Goal: Connect with others: Connect with other users

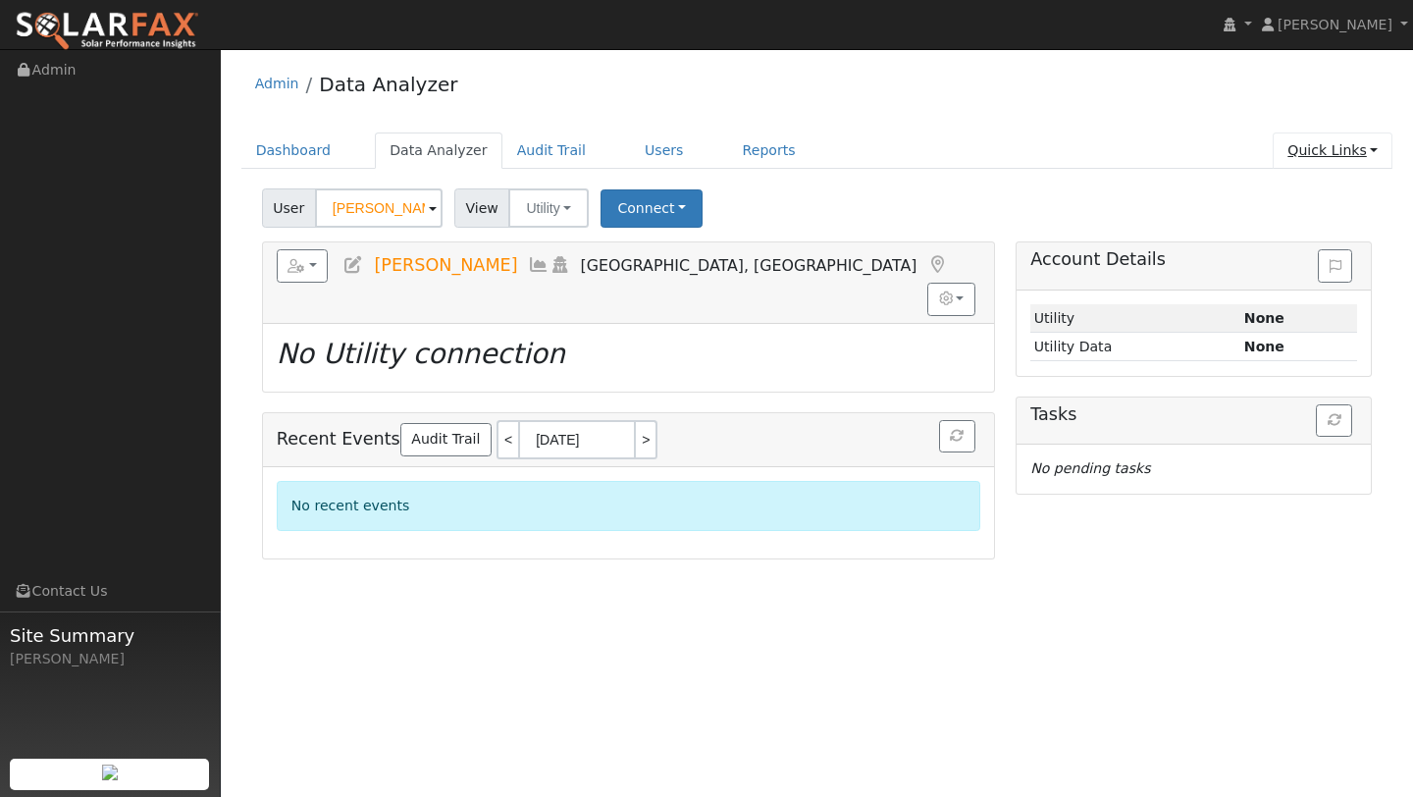
click at [1340, 138] on link "Quick Links" at bounding box center [1333, 150] width 120 height 36
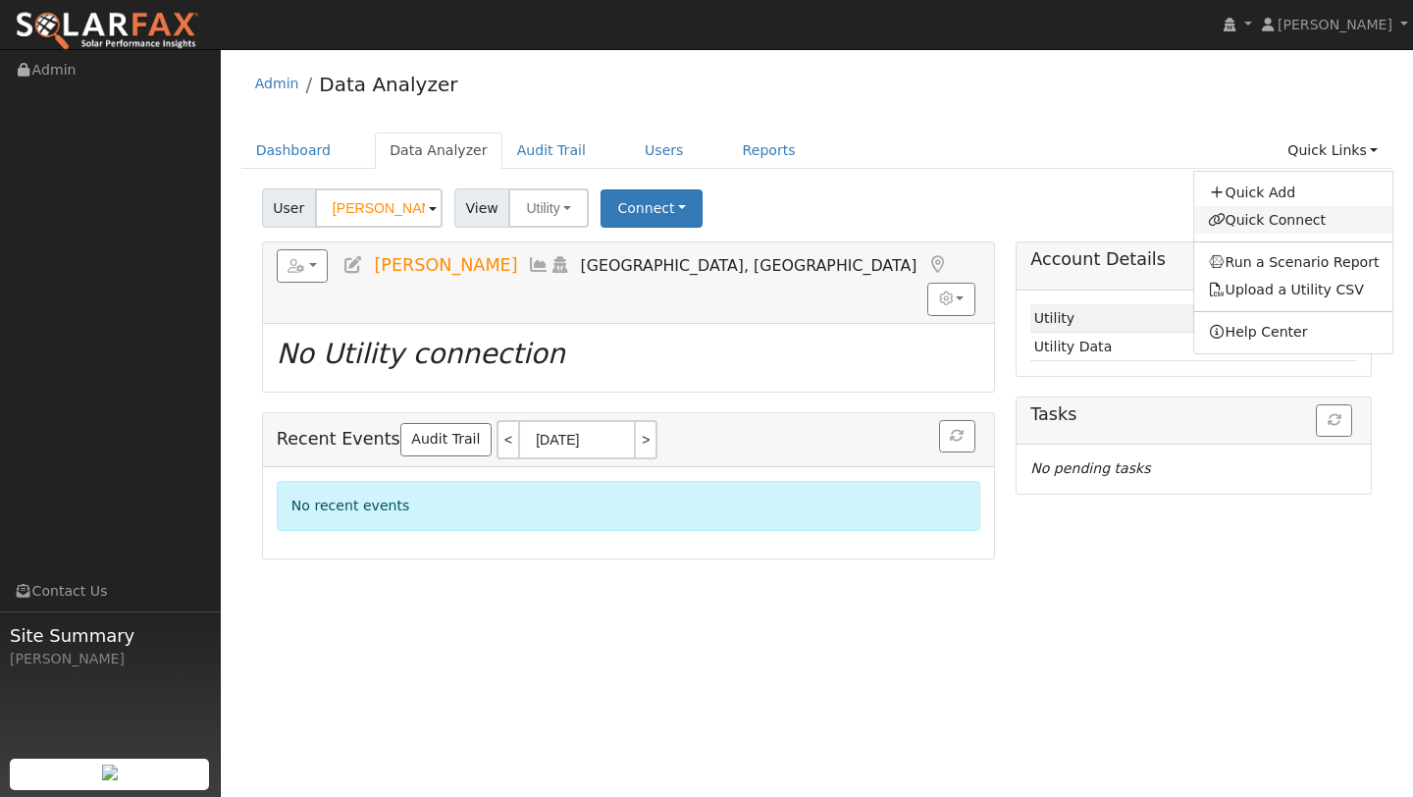
click at [1354, 222] on link "Quick Connect" at bounding box center [1293, 219] width 199 height 27
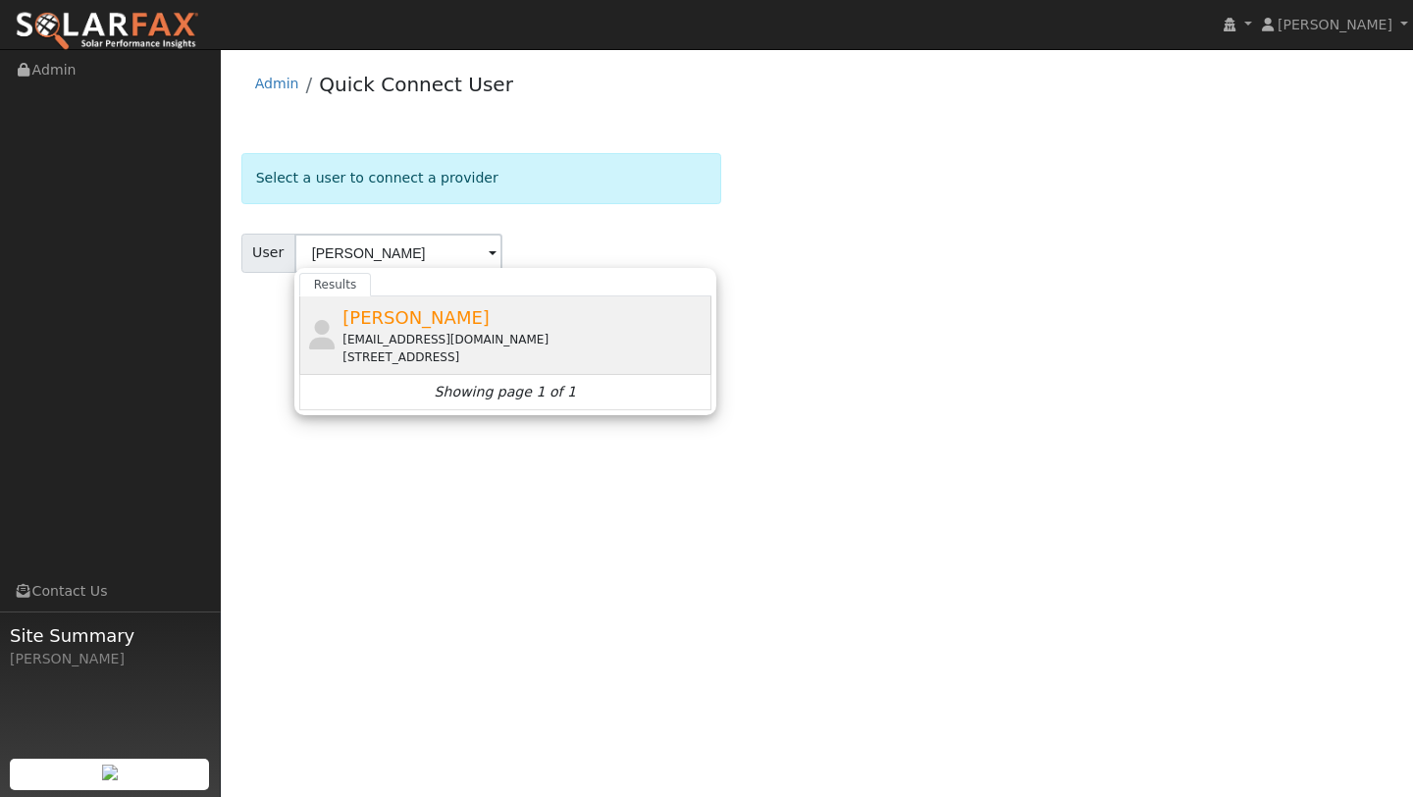
click at [654, 321] on div "[PERSON_NAME] [EMAIL_ADDRESS][DOMAIN_NAME] [STREET_ADDRESS]" at bounding box center [524, 335] width 364 height 62
type input "[PERSON_NAME]"
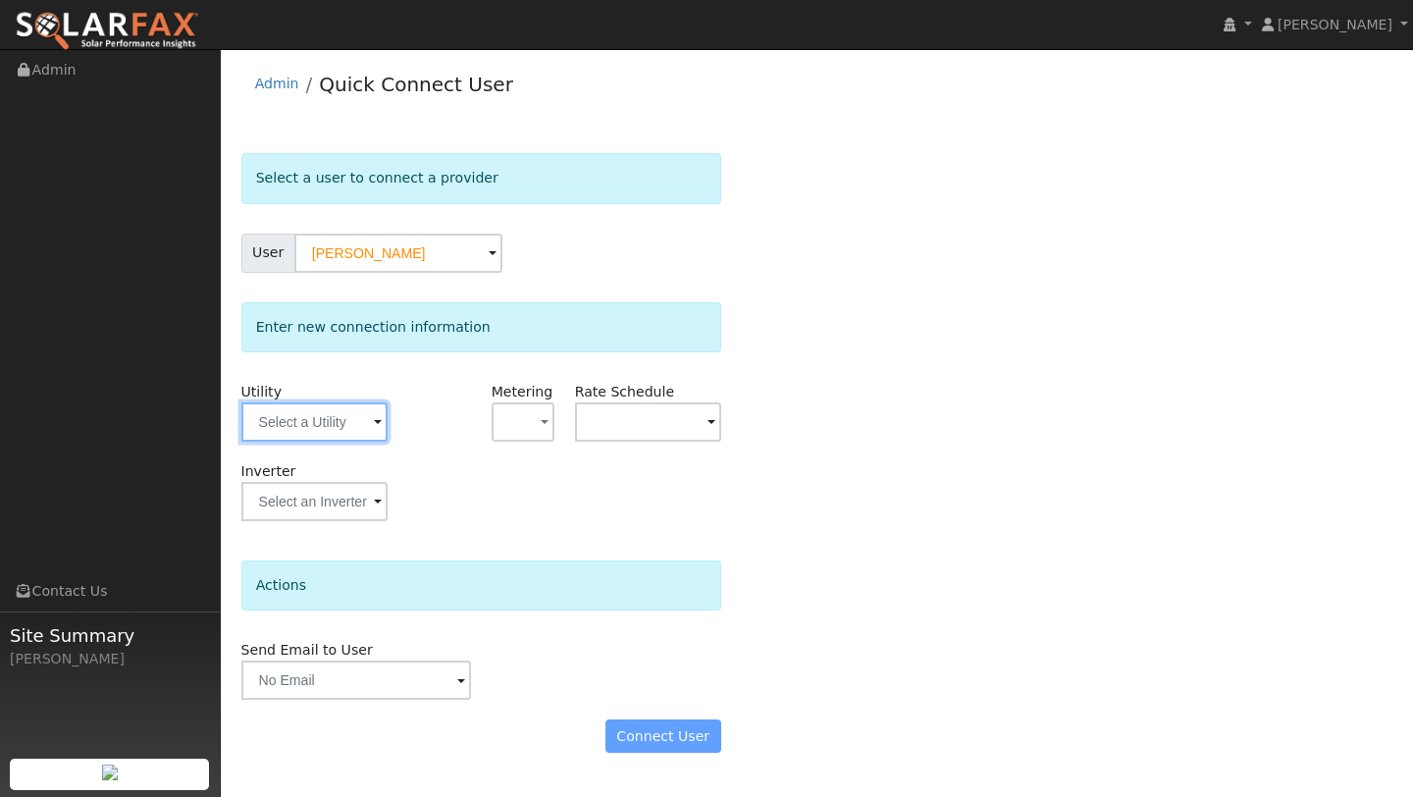
click at [276, 423] on input "text" at bounding box center [314, 421] width 146 height 39
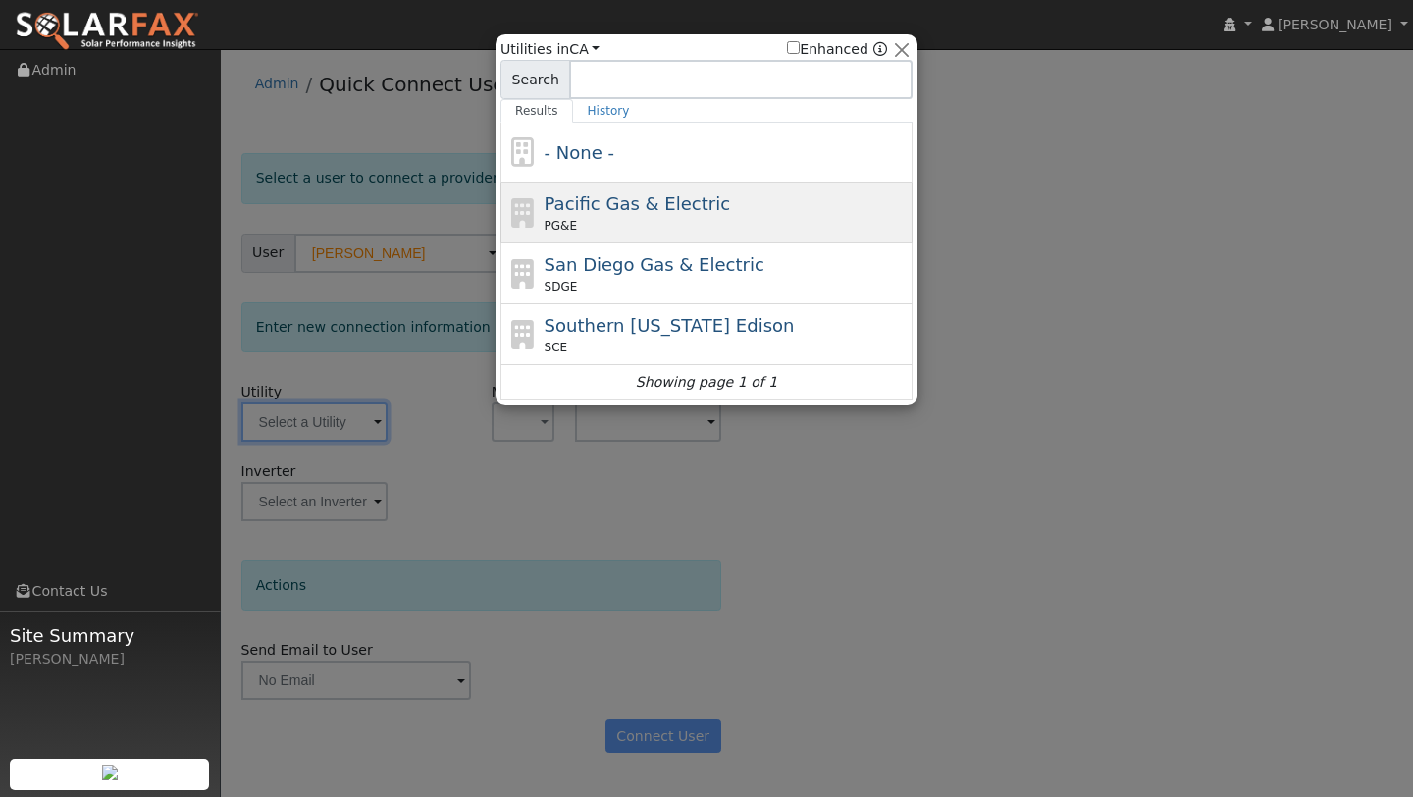
click at [624, 219] on div "PG&E" at bounding box center [727, 226] width 364 height 18
type input "PG&E"
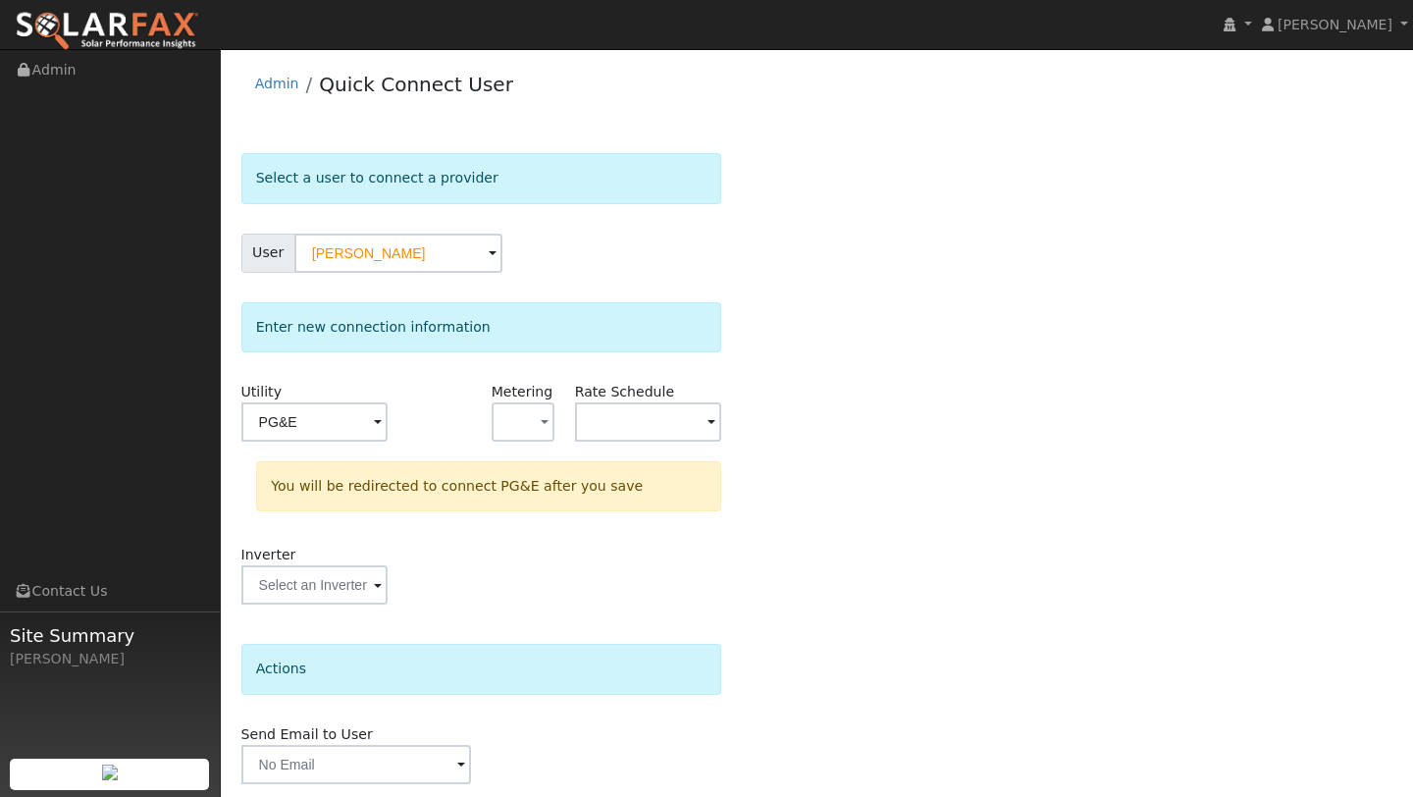
scroll to position [69, 0]
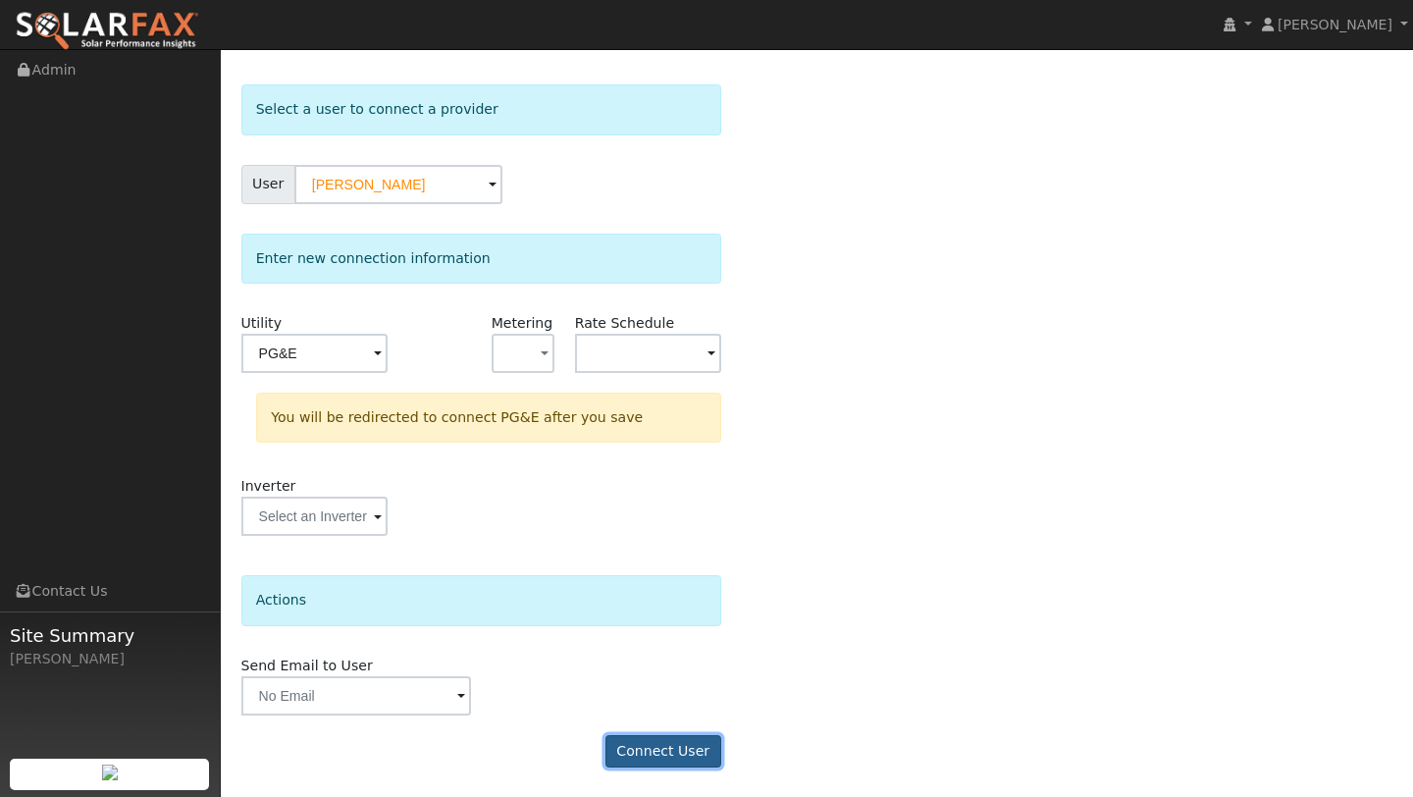
click at [686, 756] on button "Connect User" at bounding box center [663, 751] width 116 height 33
